Goal: Transaction & Acquisition: Purchase product/service

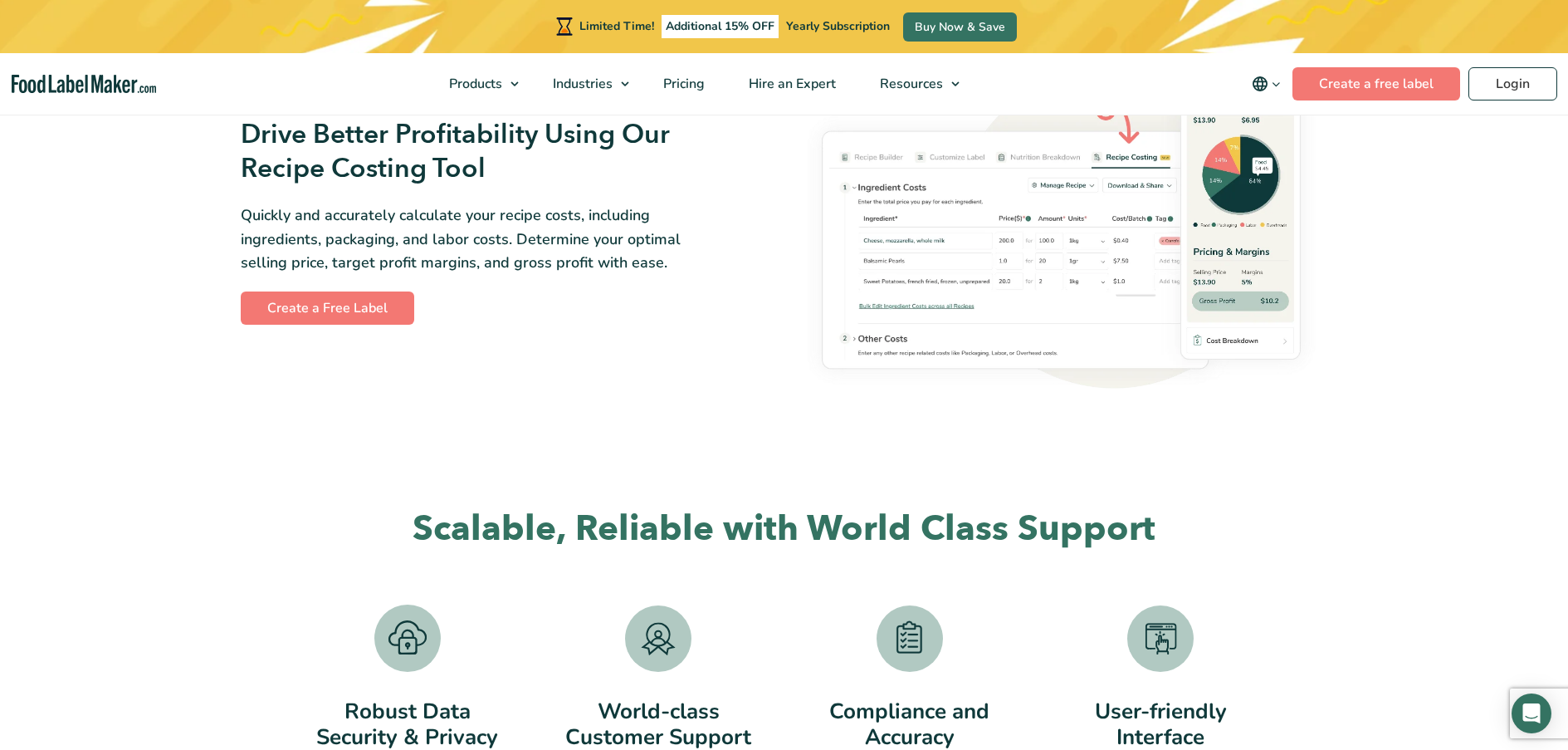
scroll to position [2878, 0]
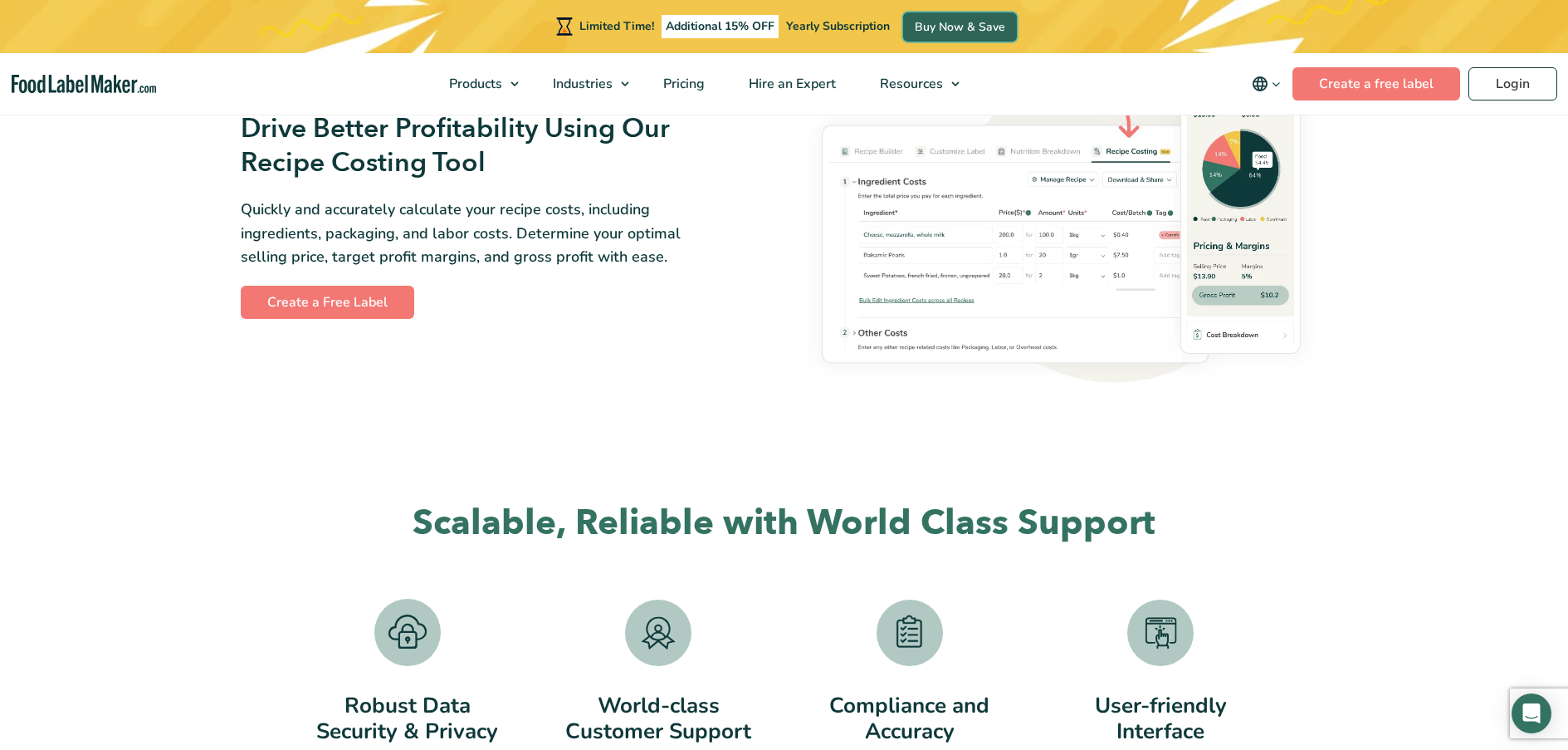
click at [934, 21] on link "Buy Now & Save" at bounding box center [960, 27] width 114 height 29
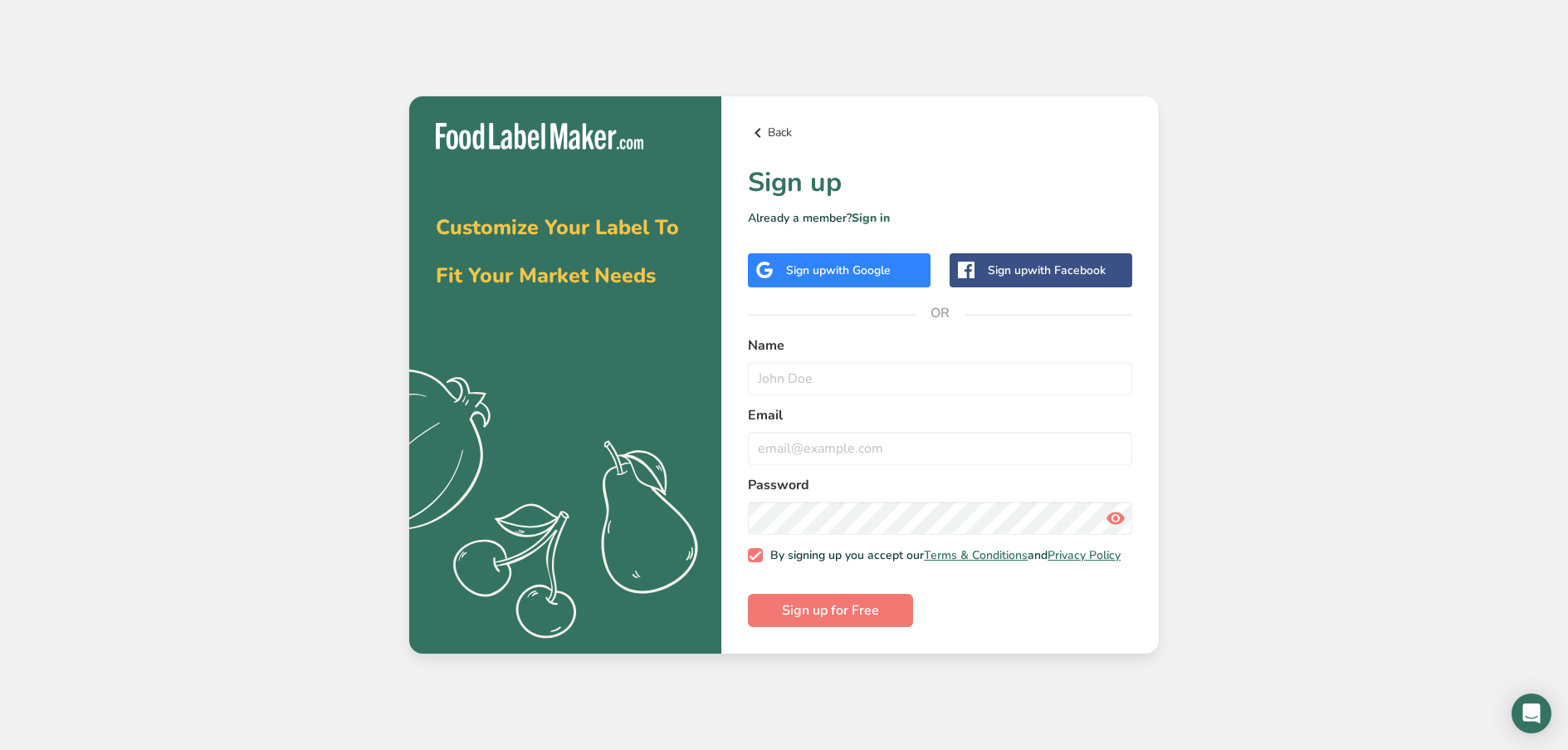
click at [762, 136] on icon at bounding box center [758, 132] width 20 height 30
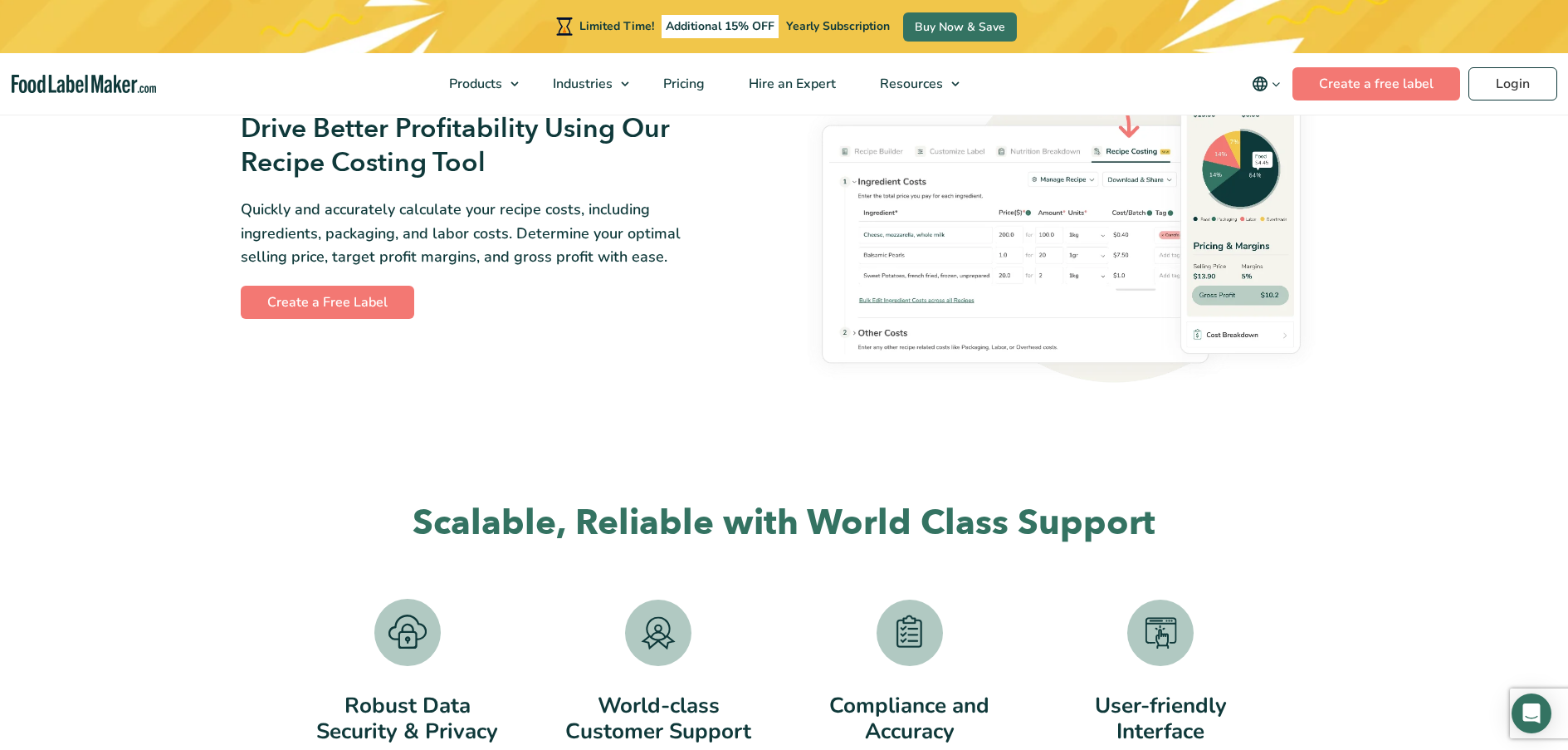
click at [861, 26] on span "Yearly Subscription" at bounding box center [838, 26] width 104 height 16
click at [680, 86] on span "Pricing" at bounding box center [683, 83] width 48 height 18
